Goal: Transaction & Acquisition: Book appointment/travel/reservation

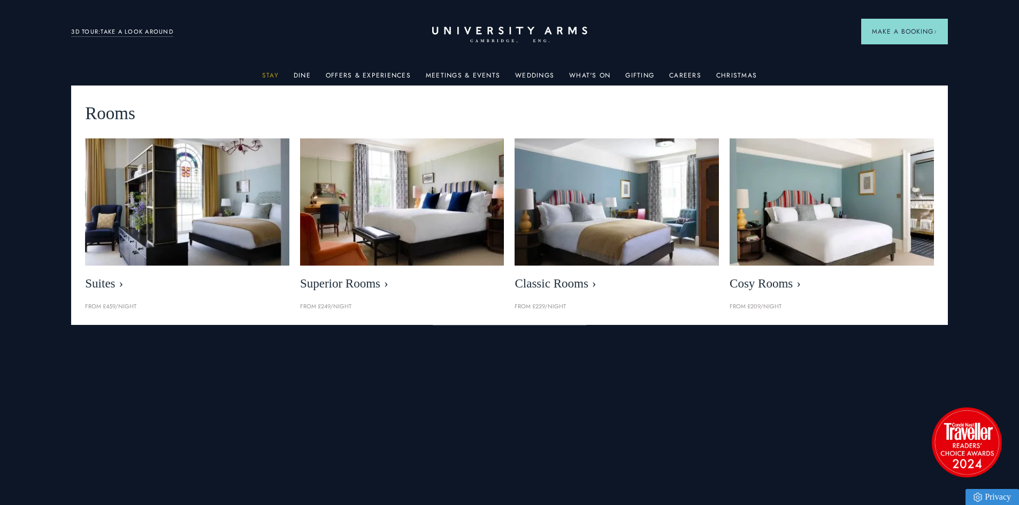
click at [273, 75] on link "Stay" at bounding box center [270, 79] width 17 height 14
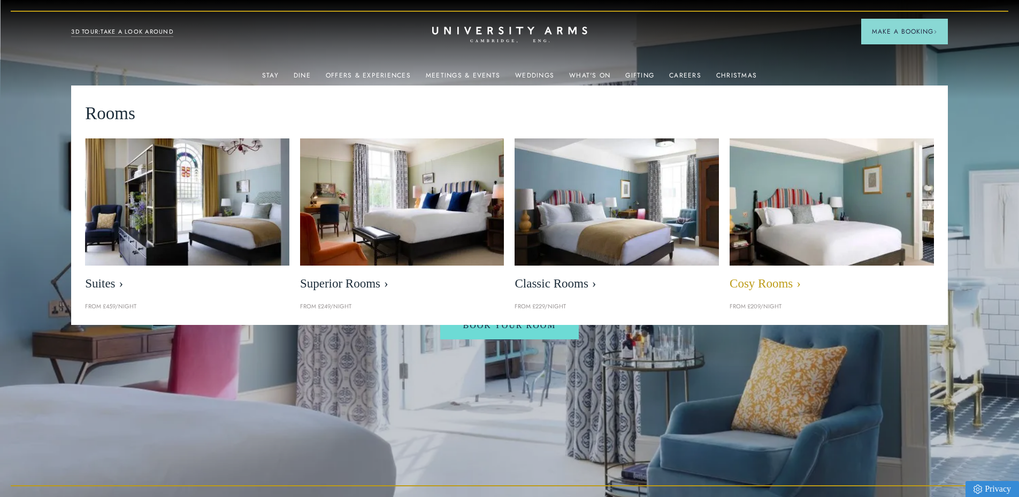
click at [832, 231] on img at bounding box center [831, 202] width 235 height 147
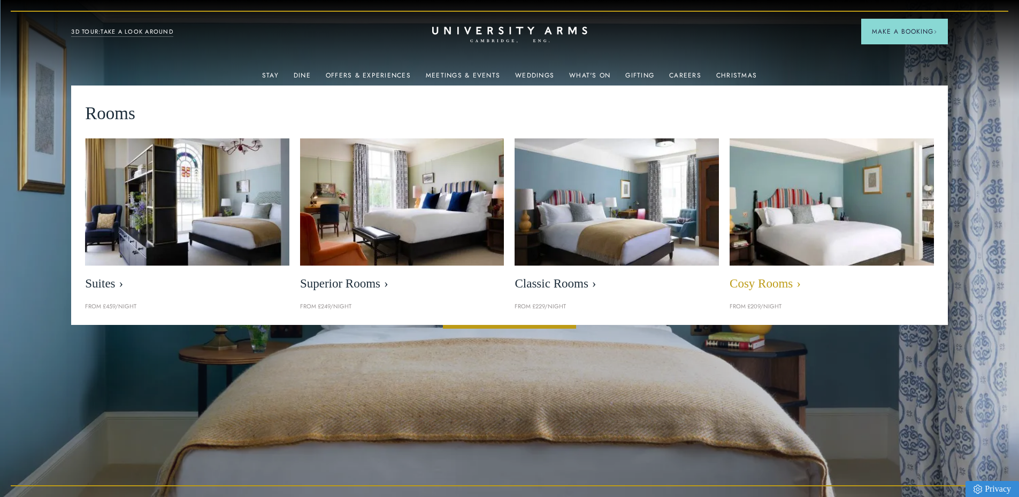
click at [783, 269] on link "Cosy Rooms" at bounding box center [832, 218] width 204 height 158
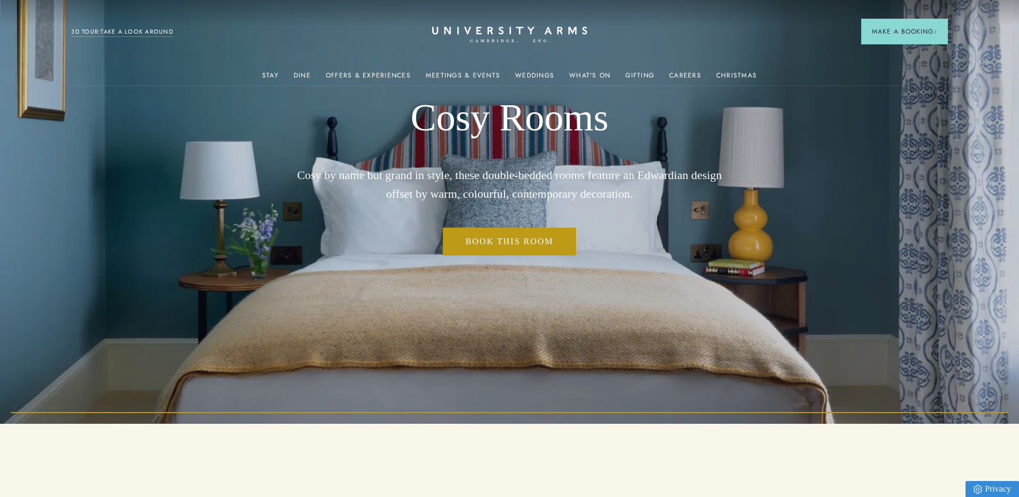
scroll to position [214, 0]
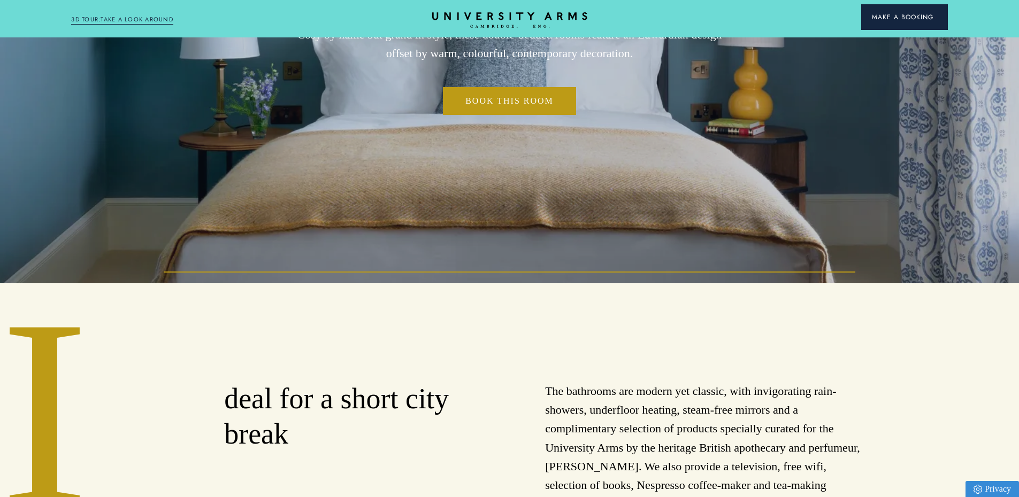
click at [895, 23] on button "Make a Booking" at bounding box center [904, 17] width 87 height 26
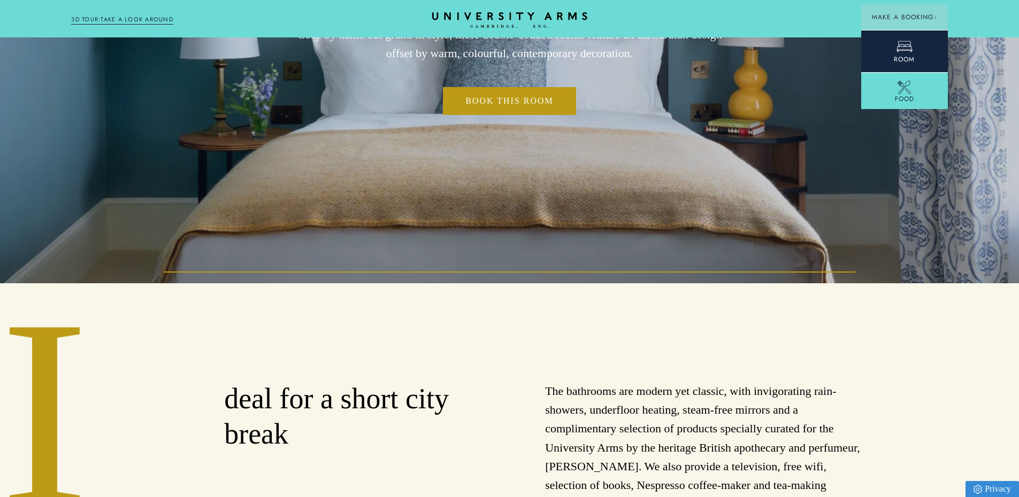
click at [891, 49] on link "Room" at bounding box center [904, 51] width 87 height 42
